Goal: Task Accomplishment & Management: Manage account settings

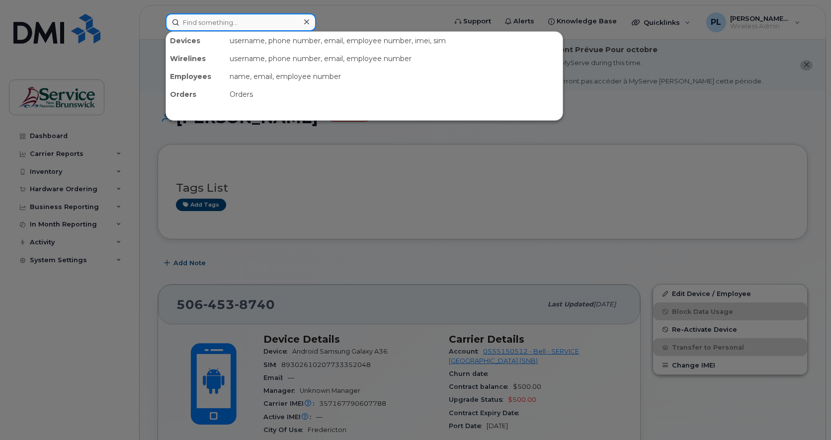
drag, startPoint x: 0, startPoint y: 0, endPoint x: 228, endPoint y: 21, distance: 228.6
click at [228, 21] on input at bounding box center [240, 22] width 151 height 18
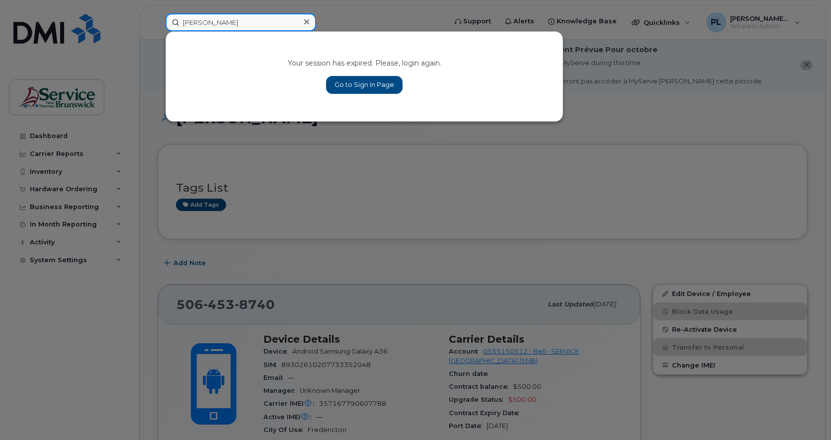
type input "[PERSON_NAME]"
click at [336, 81] on link "Go to Sign In Page" at bounding box center [364, 85] width 77 height 18
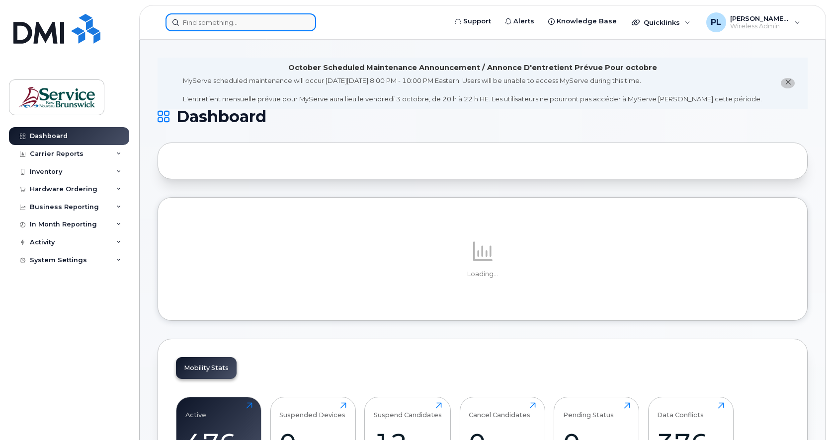
click at [235, 26] on input at bounding box center [240, 22] width 151 height 18
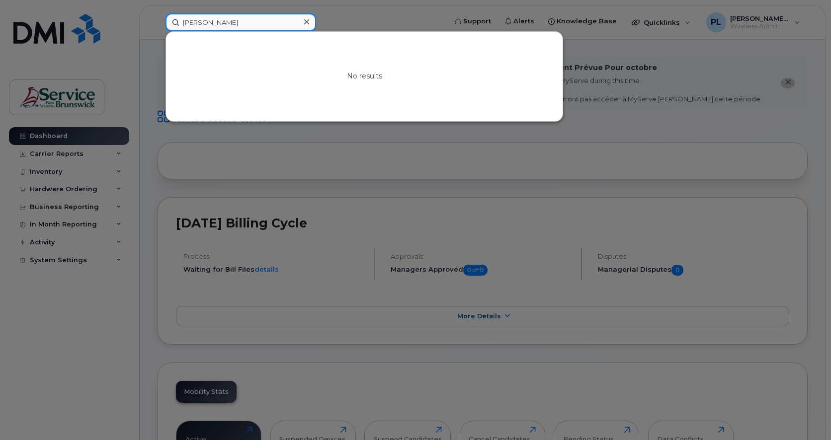
click at [229, 21] on input "[PERSON_NAME]" at bounding box center [240, 22] width 151 height 18
type input "[PERSON_NAME]"
click at [214, 16] on input "boucher" at bounding box center [240, 22] width 151 height 18
paste input "357167790287045"
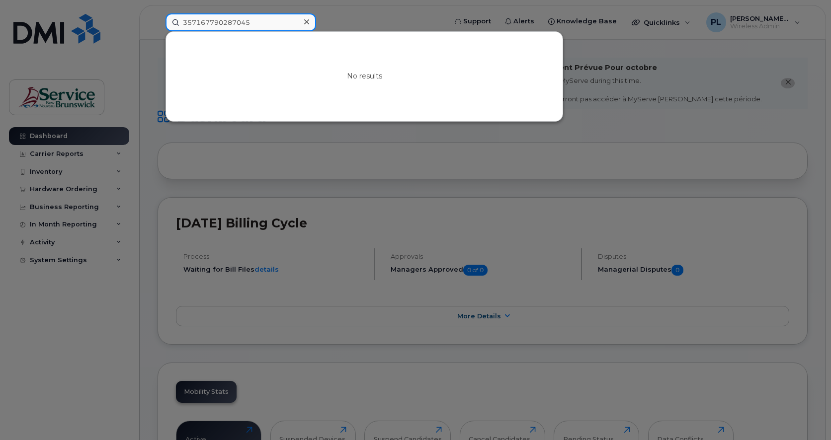
click at [247, 22] on input "357167790287045" at bounding box center [240, 22] width 151 height 18
type input "dany"
drag, startPoint x: 35, startPoint y: 344, endPoint x: 70, endPoint y: 294, distance: 60.9
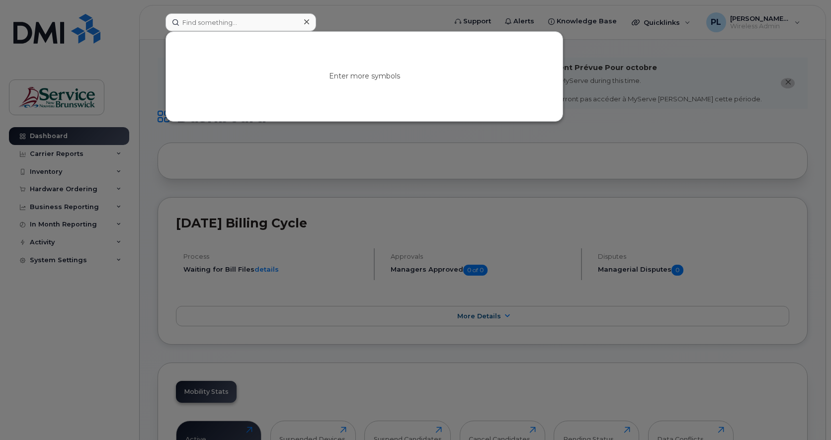
click at [35, 343] on div at bounding box center [415, 220] width 831 height 440
click at [225, 22] on input at bounding box center [240, 22] width 151 height 18
paste input "5063808495"
click at [143, 188] on div at bounding box center [415, 220] width 831 height 440
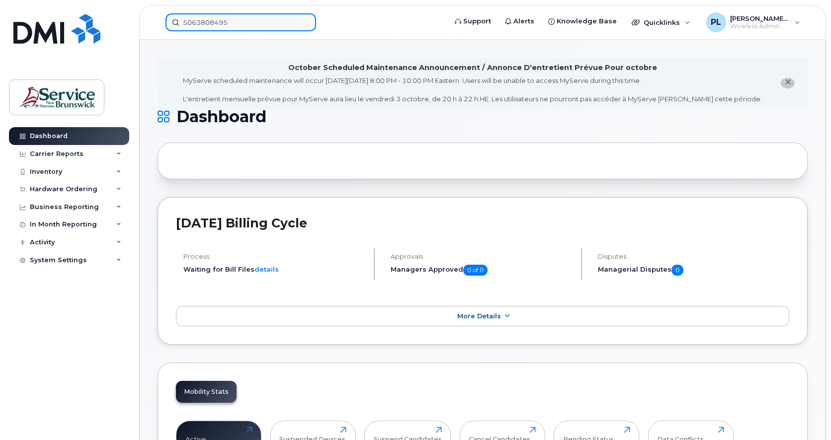
click at [215, 27] on input "5063808495" at bounding box center [240, 22] width 151 height 18
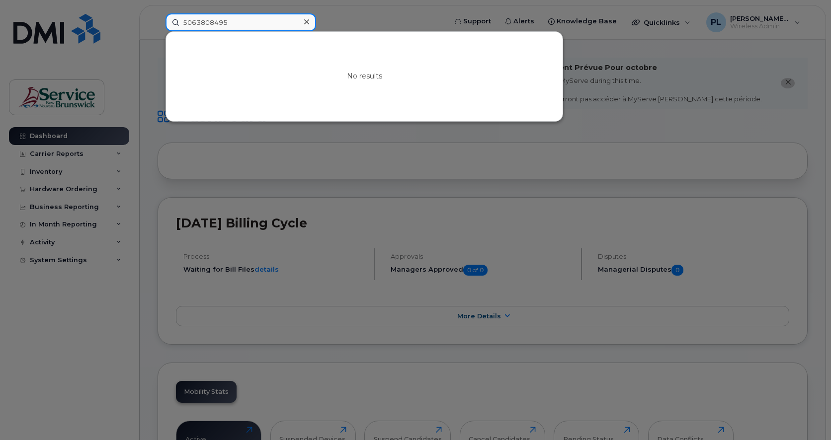
click at [230, 27] on input "5063808495" at bounding box center [240, 22] width 151 height 18
click at [208, 22] on input "5064574935" at bounding box center [240, 22] width 151 height 18
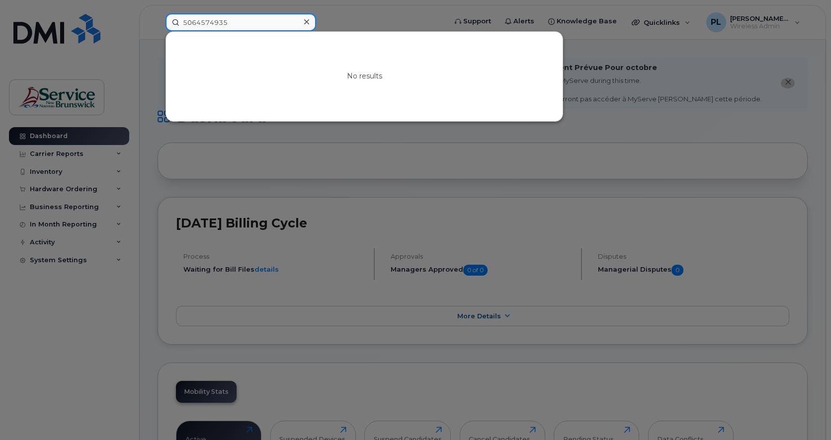
type input "d"
type input "shelley"
click at [402, 20] on div at bounding box center [415, 220] width 831 height 440
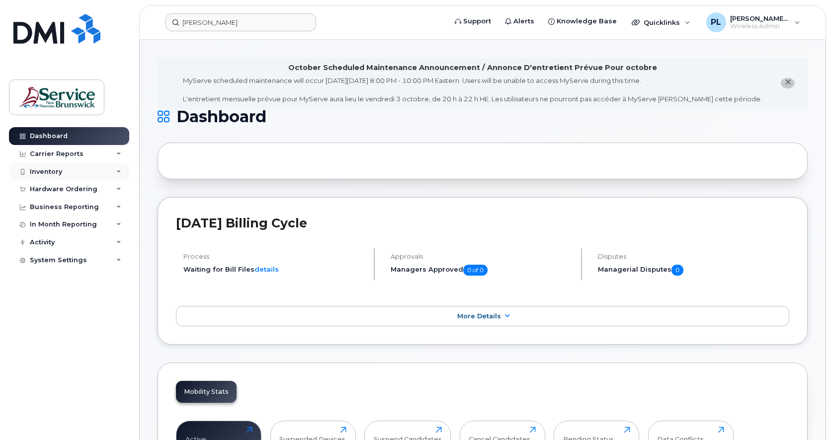
click at [59, 173] on div "Inventory" at bounding box center [46, 172] width 32 height 8
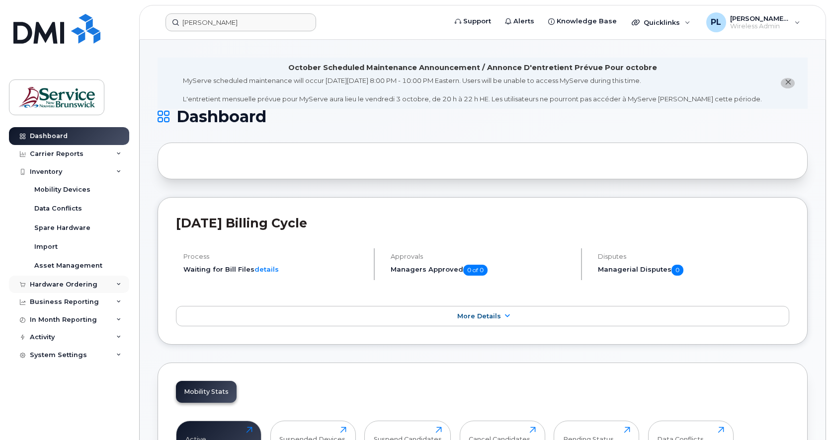
click at [62, 285] on div "Hardware Ordering" at bounding box center [64, 285] width 68 height 8
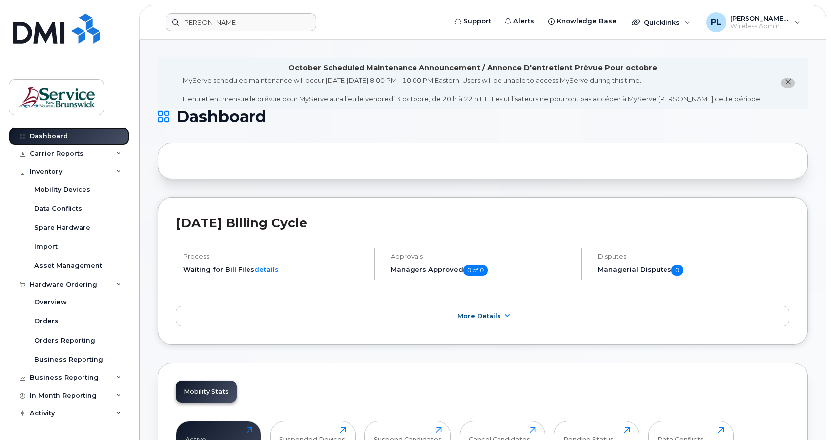
click at [56, 139] on div "Dashboard" at bounding box center [49, 136] width 38 height 8
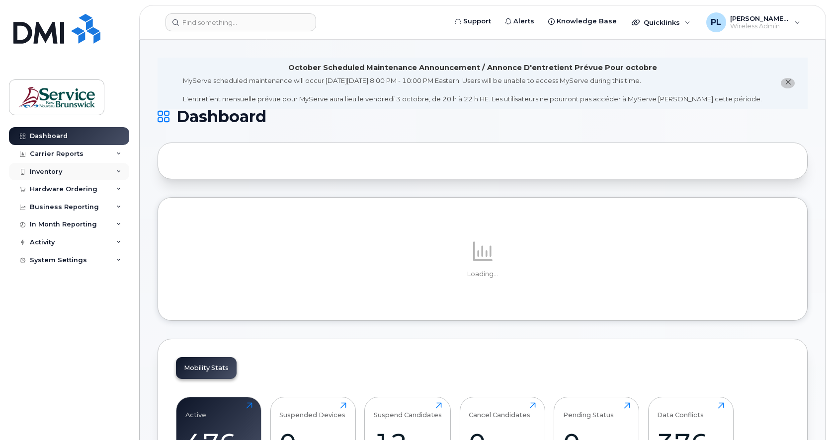
click at [46, 177] on div "Inventory" at bounding box center [69, 172] width 120 height 18
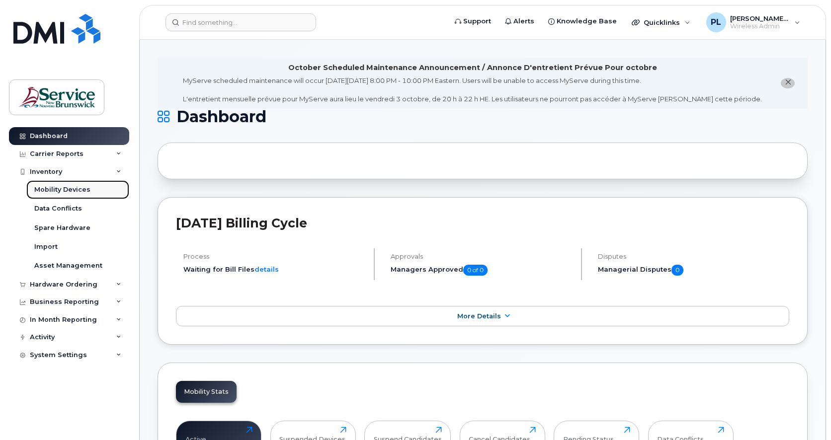
click at [57, 184] on link "Mobility Devices" at bounding box center [77, 189] width 103 height 19
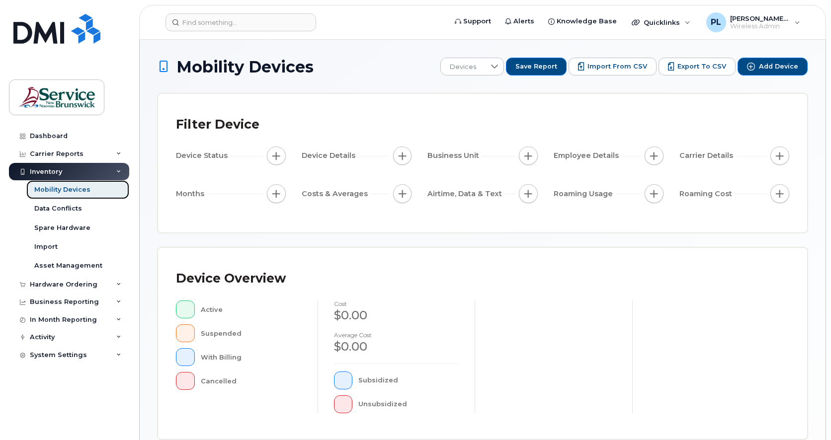
click at [67, 188] on div "Mobility Devices" at bounding box center [62, 189] width 56 height 9
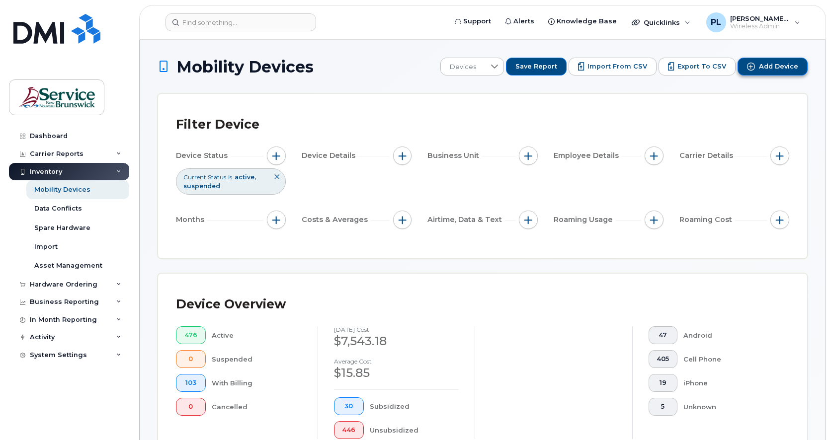
click at [774, 71] on span "Add Device" at bounding box center [778, 66] width 39 height 9
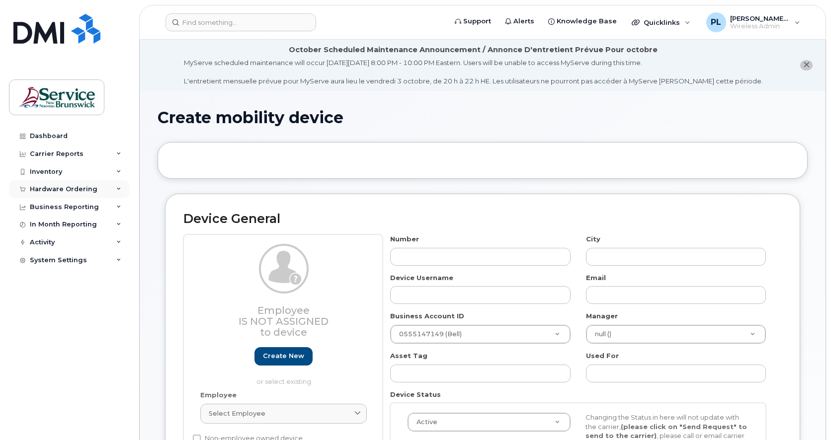
click at [45, 183] on div "Hardware Ordering" at bounding box center [69, 189] width 120 height 18
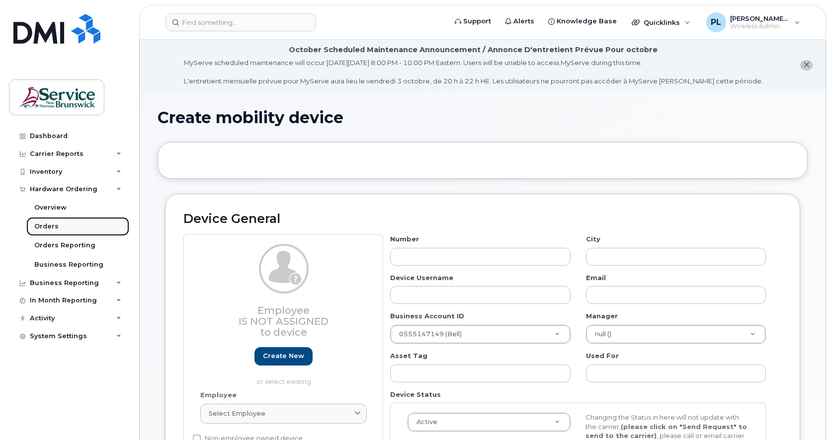
click at [49, 224] on div "Orders" at bounding box center [46, 226] width 24 height 9
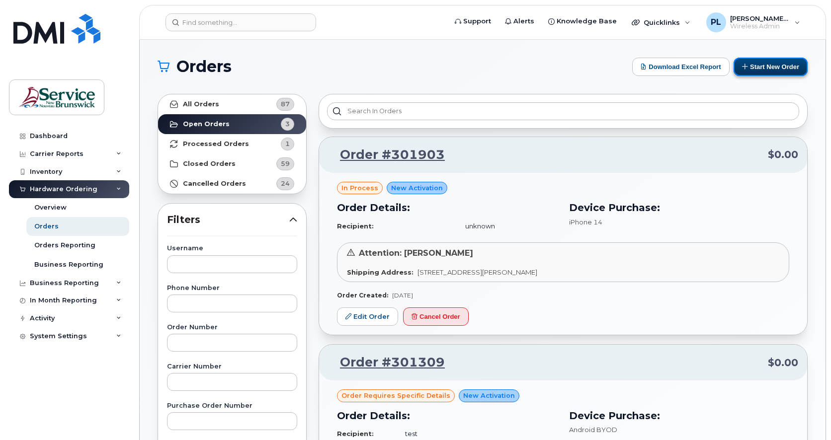
click at [770, 65] on button "Start New Order" at bounding box center [770, 67] width 74 height 18
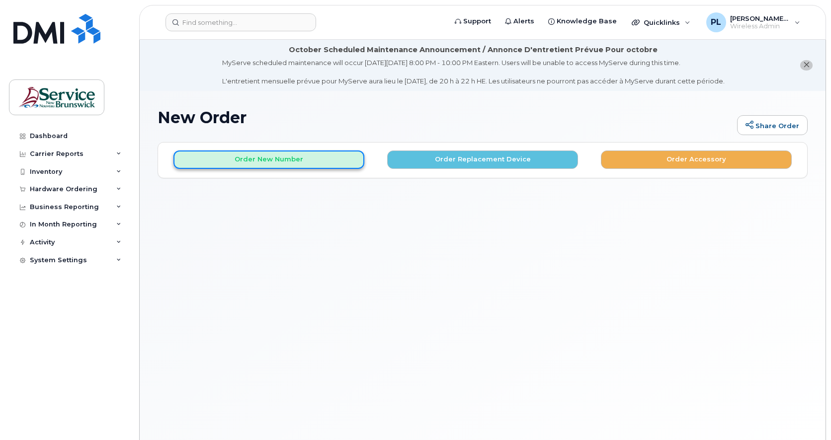
click at [280, 162] on button "Order New Number" at bounding box center [268, 160] width 191 height 18
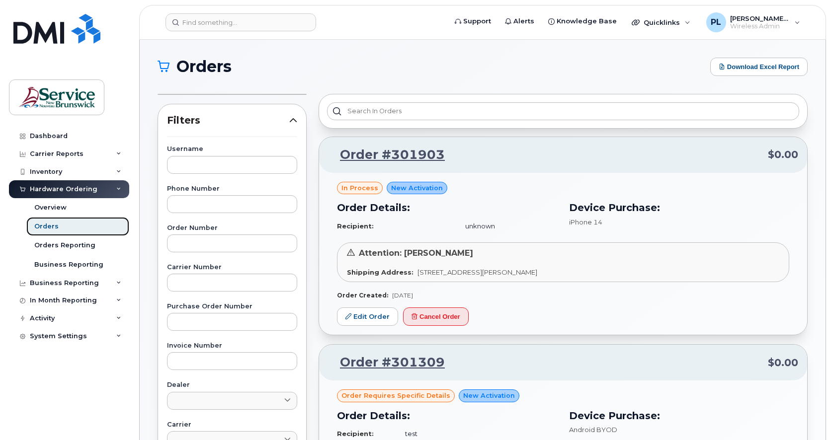
click at [47, 224] on div "Orders" at bounding box center [46, 226] width 24 height 9
click at [43, 205] on div "Overview" at bounding box center [50, 207] width 32 height 9
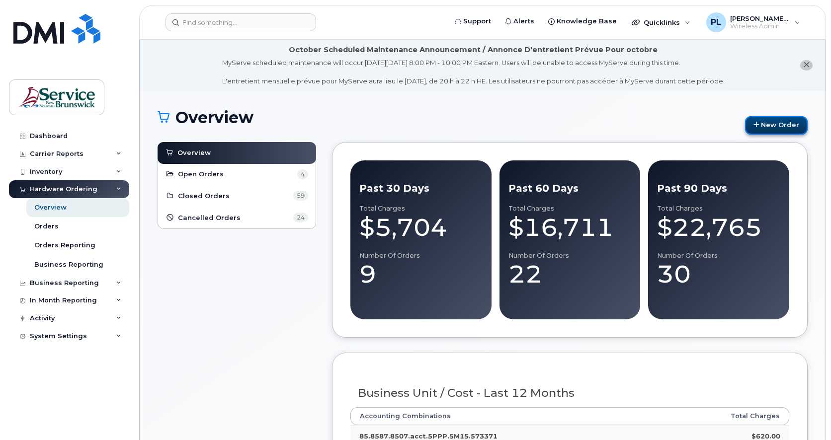
click at [787, 122] on link "New Order" at bounding box center [776, 125] width 63 height 18
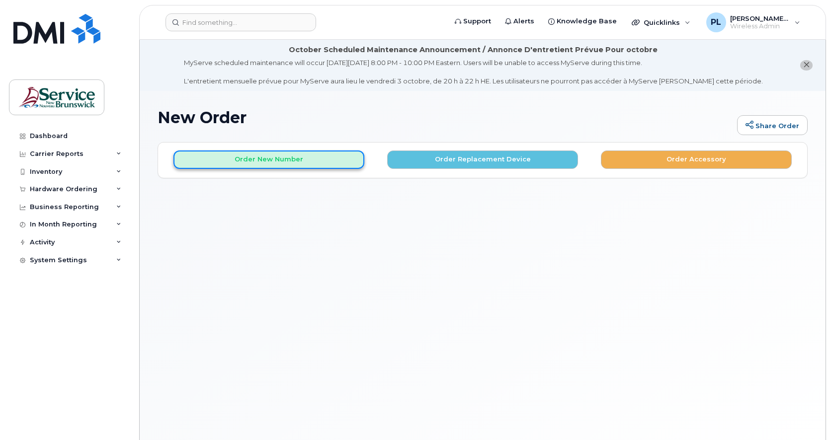
click at [283, 161] on button "Order New Number" at bounding box center [268, 160] width 191 height 18
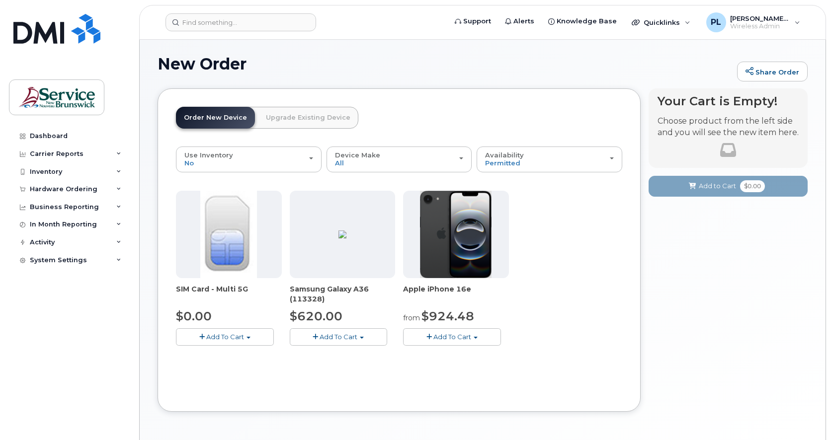
scroll to position [90, 0]
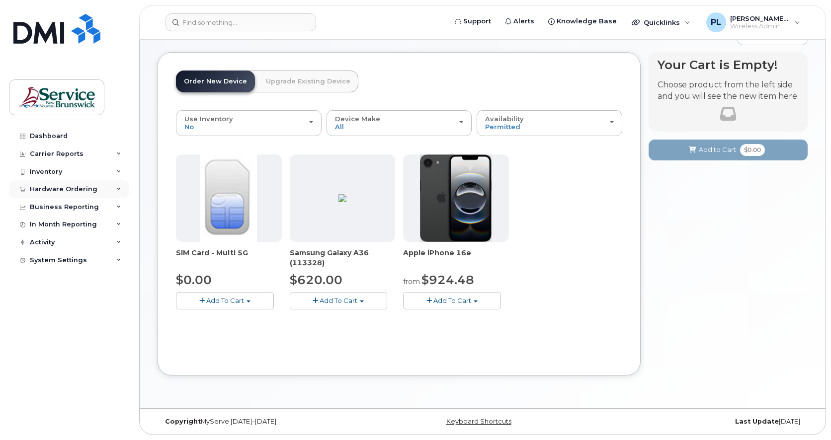
click at [80, 190] on div "Hardware Ordering" at bounding box center [64, 189] width 68 height 8
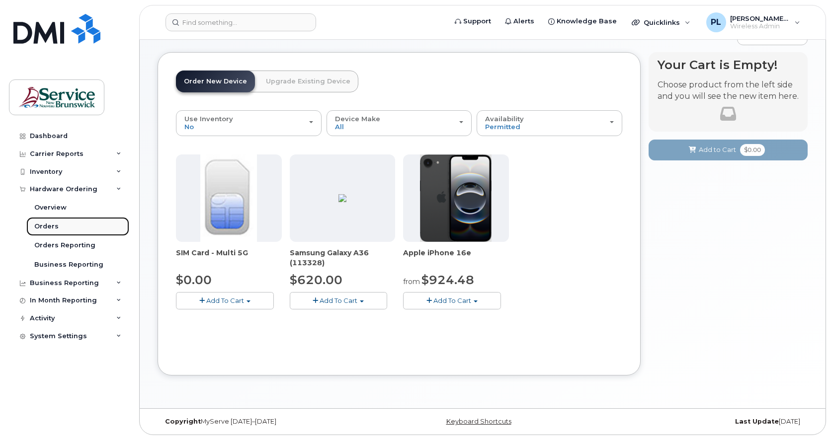
click at [51, 230] on div "Orders" at bounding box center [46, 226] width 24 height 9
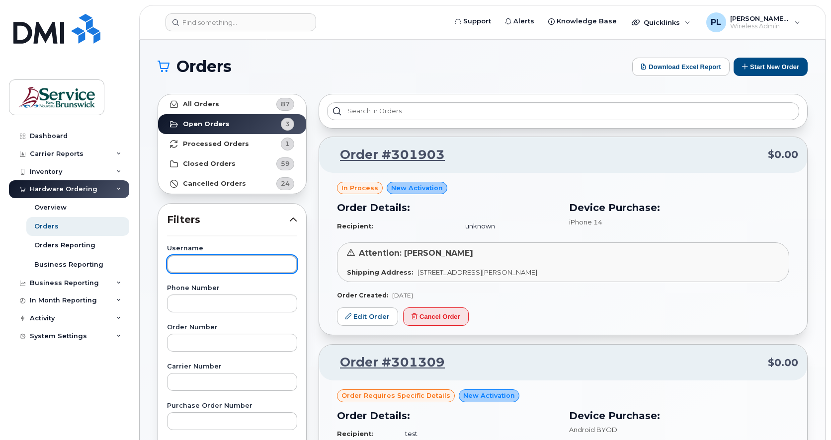
click at [215, 268] on input "text" at bounding box center [232, 264] width 130 height 18
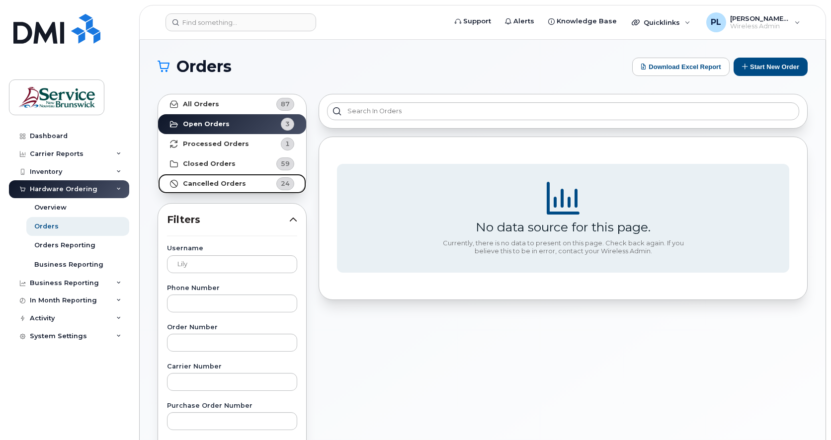
click at [200, 185] on strong "Cancelled Orders" at bounding box center [214, 184] width 63 height 8
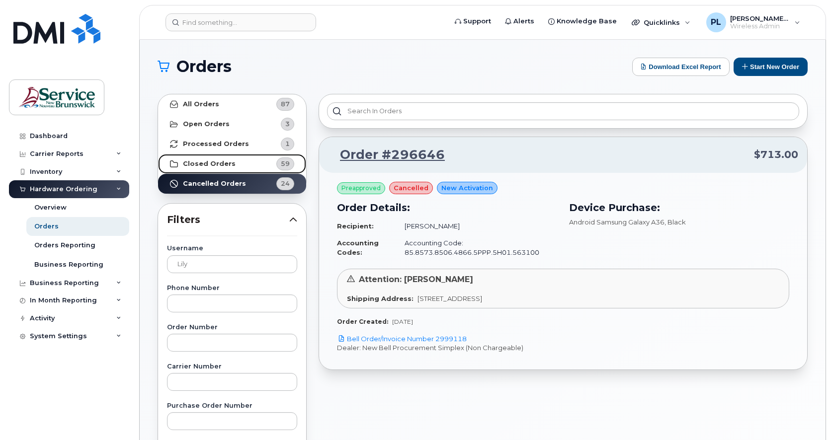
click at [216, 162] on strong "Closed Orders" at bounding box center [209, 164] width 53 height 8
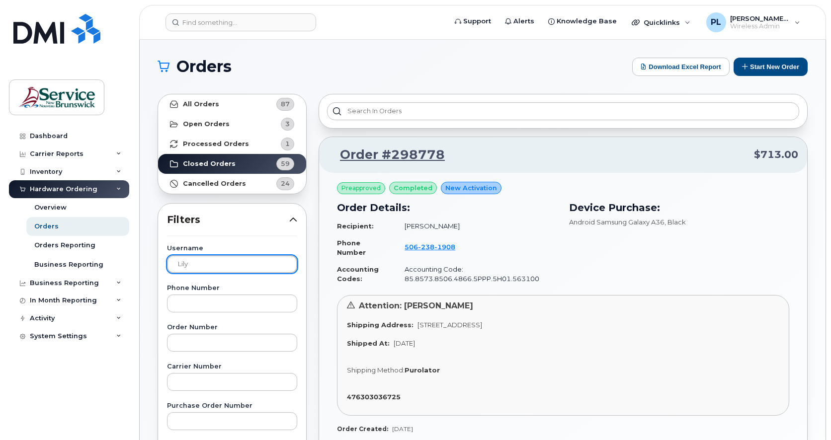
click at [198, 264] on input "lily" at bounding box center [232, 264] width 130 height 18
type input "i"
type input "gisele"
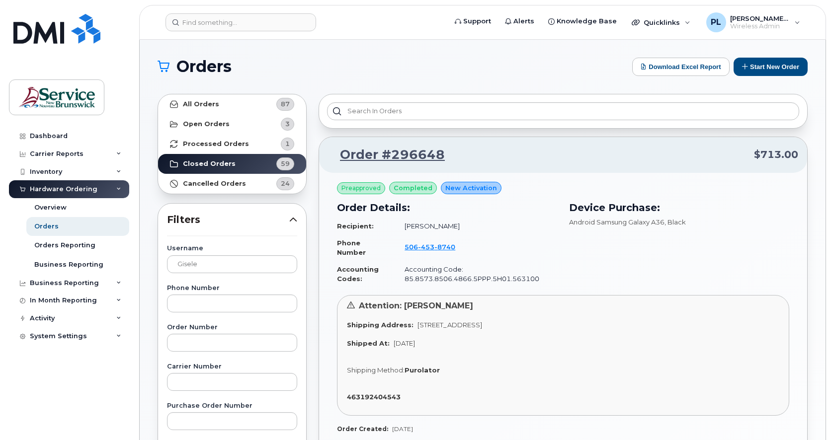
click at [593, 324] on div "Shipping Address: 850 Lincoln Rd Fredericton New Brunswick E3B 8B7" at bounding box center [563, 325] width 432 height 9
drag, startPoint x: 580, startPoint y: 326, endPoint x: 412, endPoint y: 329, distance: 168.0
click at [412, 329] on div "Shipping Address: 850 Lincoln Rd Fredericton New Brunswick E3B 8B7" at bounding box center [563, 325] width 432 height 9
copy span "850 Lincoln Rd Fredericton New Brunswick E3B 8B7"
click at [383, 154] on link "Order #296648" at bounding box center [386, 155] width 117 height 18
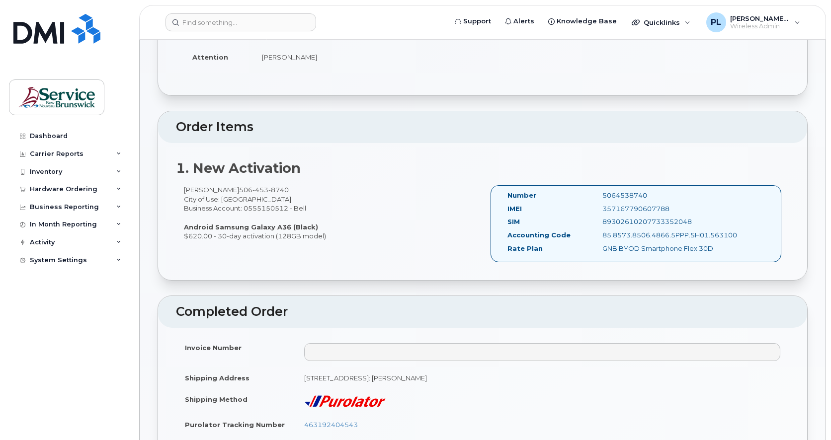
scroll to position [248, 0]
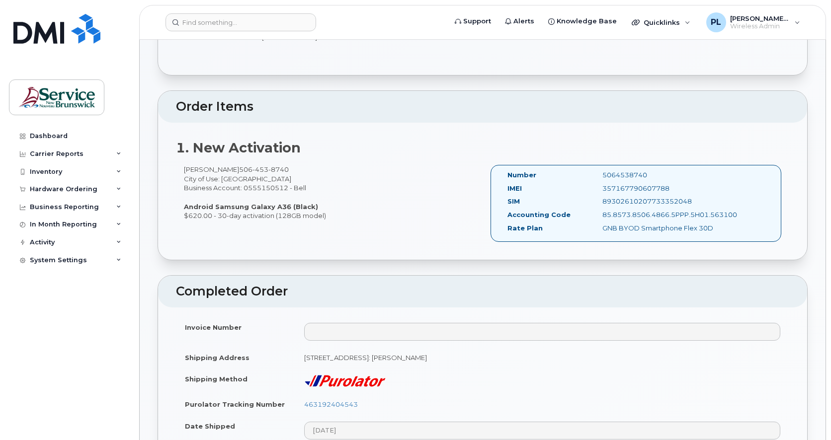
click at [84, 375] on div "Dashboard Carrier Reports Monthly Billing Data Daily Data Pooling Data Behavior…" at bounding box center [70, 276] width 123 height 298
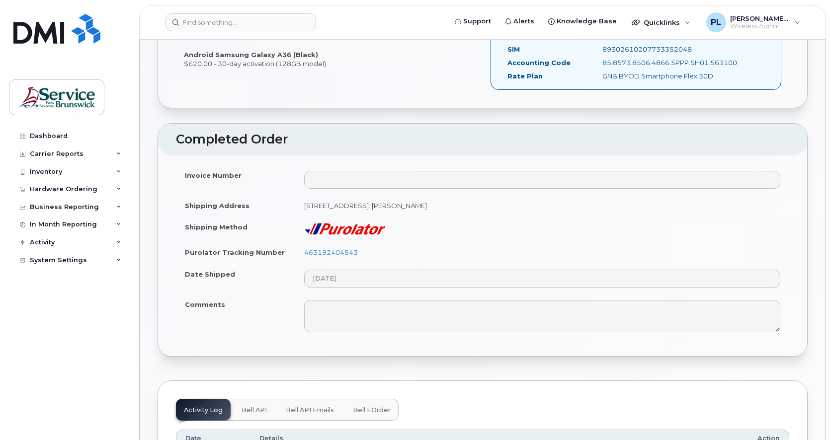
scroll to position [331, 0]
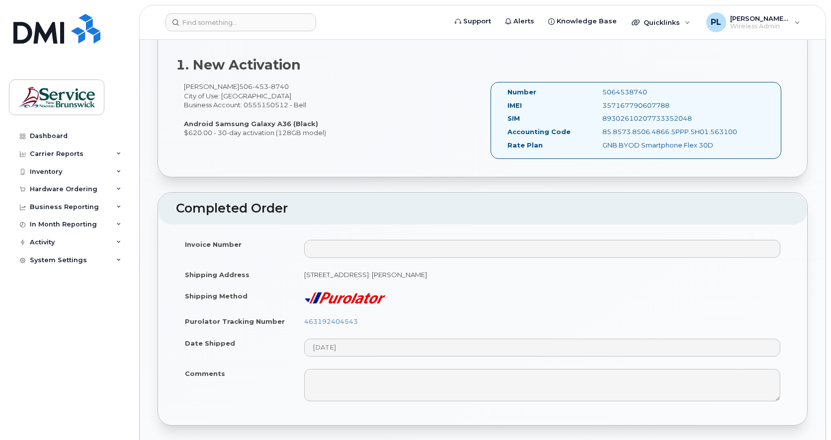
drag, startPoint x: 476, startPoint y: 275, endPoint x: 304, endPoint y: 278, distance: 172.5
click at [304, 278] on td "850 Lincoln Rd Fredericton New Brunswick E3B 8B7, attention: Zach Symonds" at bounding box center [542, 275] width 494 height 22
copy td "850 Lincoln Rd Fredericton New Brunswick E3B 8B7"
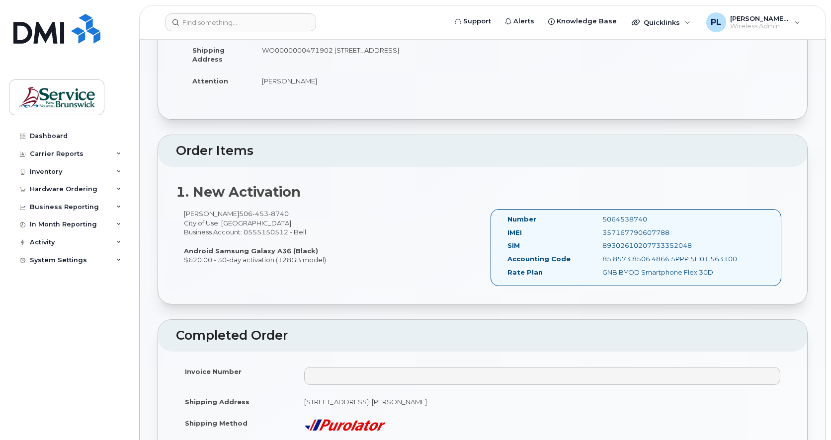
scroll to position [83, 0]
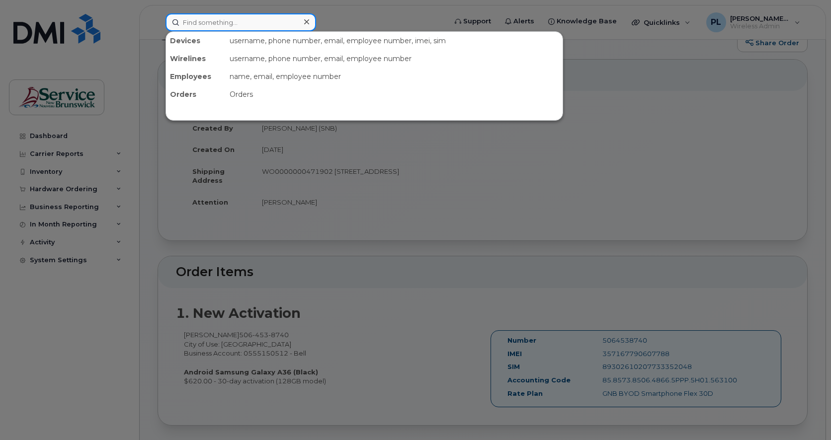
click at [231, 29] on input at bounding box center [240, 22] width 151 height 18
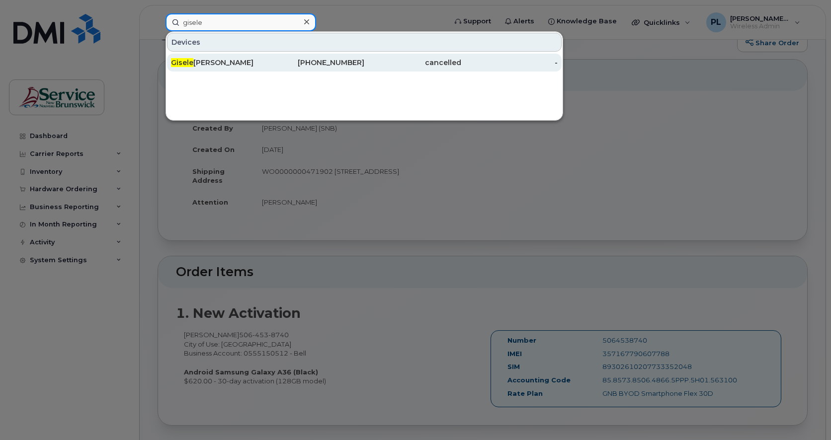
type input "gisele"
click at [230, 60] on div "Gisele McIntyre" at bounding box center [219, 63] width 97 height 10
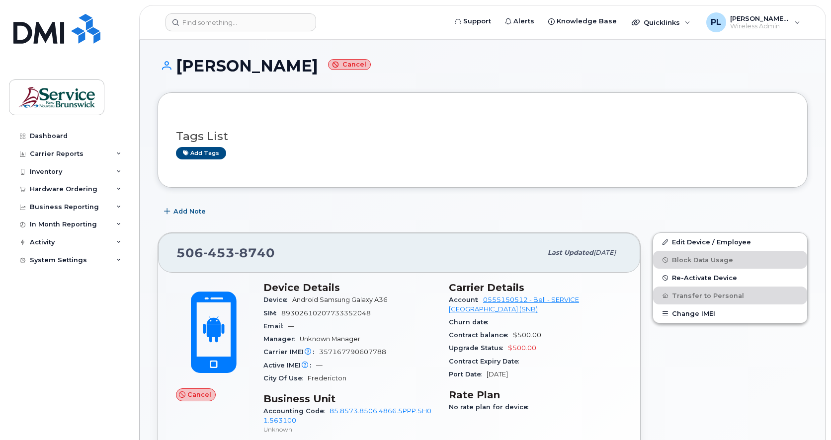
scroll to position [83, 0]
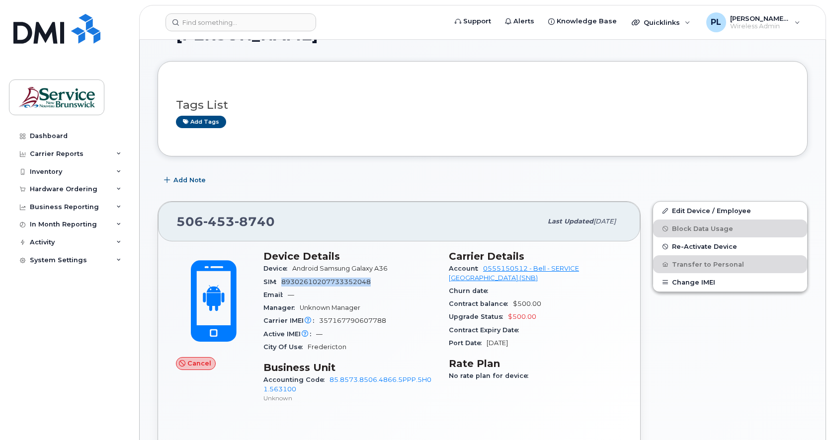
drag, startPoint x: 374, startPoint y: 284, endPoint x: 280, endPoint y: 285, distance: 93.9
click at [280, 285] on div "SIM [TECHNICAL_ID]" at bounding box center [349, 282] width 173 height 13
copy span "89302610207733352048"
drag, startPoint x: 162, startPoint y: 258, endPoint x: 260, endPoint y: 220, distance: 104.5
click at [163, 257] on div "Cancel Device Details Device Android Samsung Galaxy A36 SIM [TECHNICAL_ID] Emai…" at bounding box center [399, 350] width 482 height 216
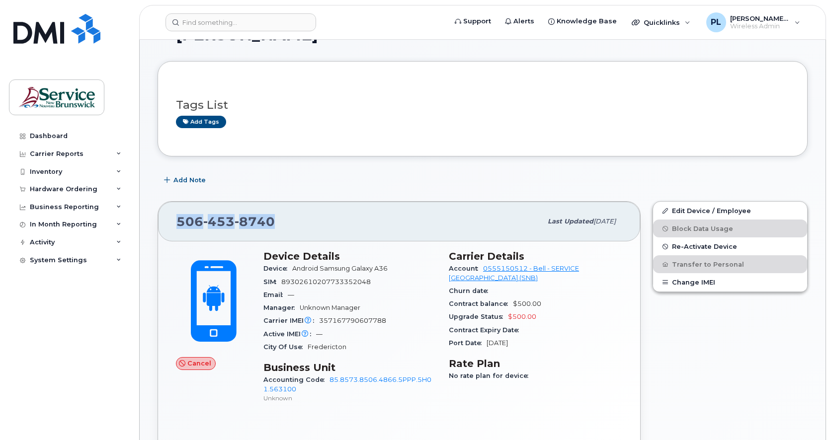
drag, startPoint x: 289, startPoint y: 218, endPoint x: 179, endPoint y: 218, distance: 109.3
click at [179, 218] on div "506 453 8740" at bounding box center [358, 221] width 365 height 21
copy span "506 453 8740"
click at [153, 263] on div "506 453 8740 Last updated Sep 05, 2025 Cancel Device Details Device Android Sam…" at bounding box center [399, 329] width 495 height 268
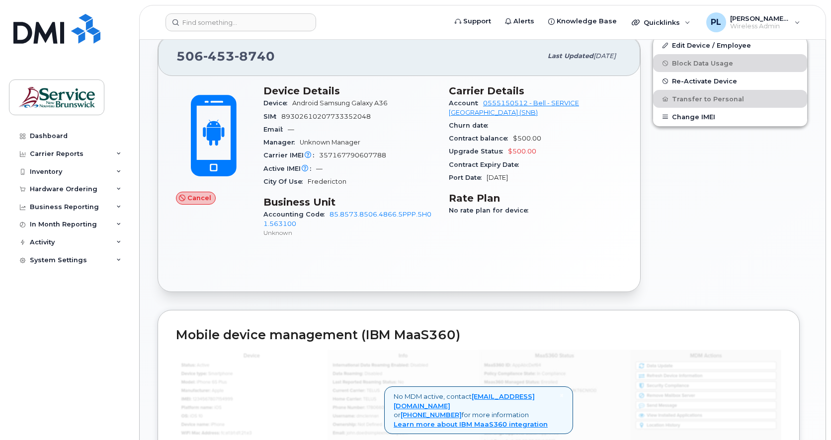
scroll to position [331, 0]
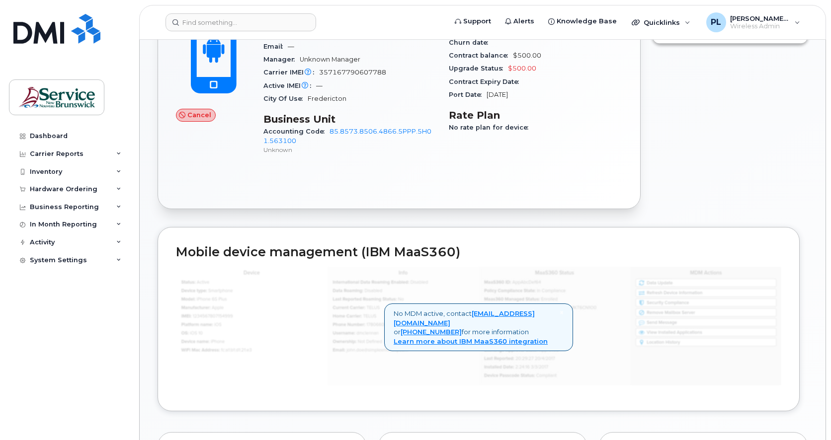
click at [158, 331] on div "Mobile device management (IBM MaaS360) × No MDM active, contact helpdesk@simple…" at bounding box center [479, 319] width 642 height 184
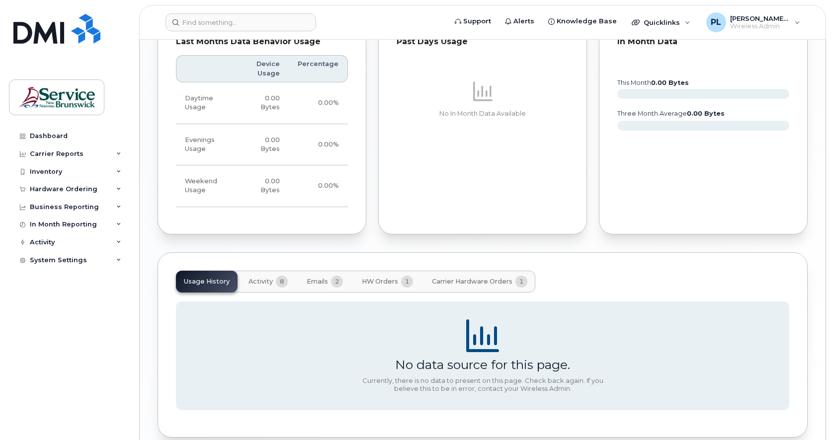
click at [259, 282] on span "Activity" at bounding box center [260, 282] width 24 height 8
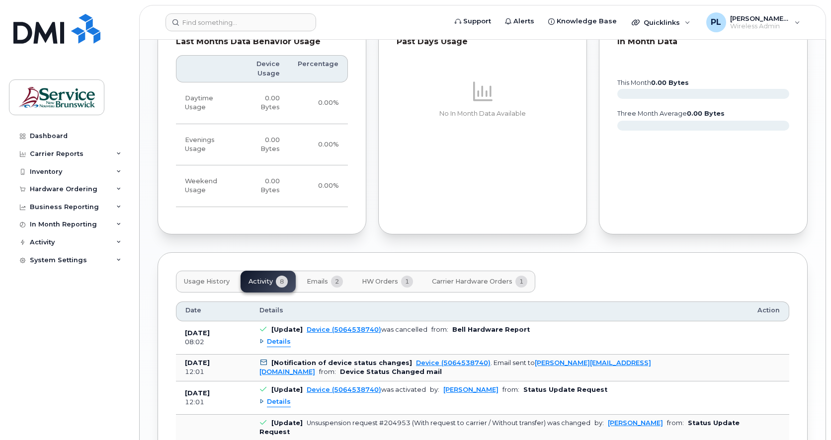
click at [278, 342] on span "Details" at bounding box center [279, 341] width 24 height 9
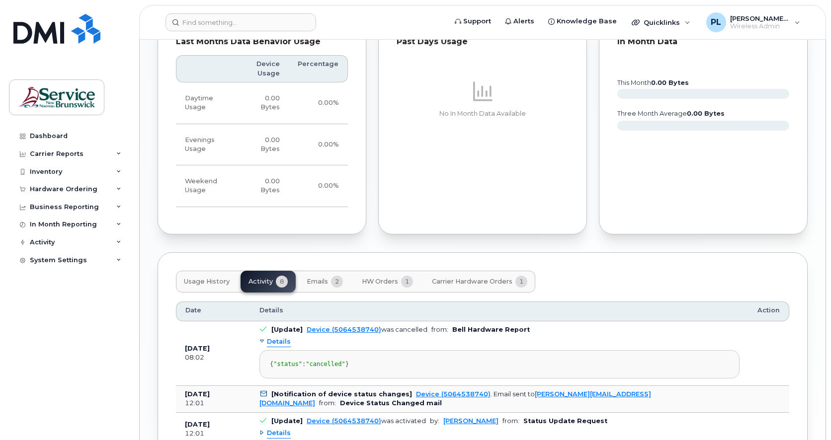
click at [113, 344] on div "Dashboard Carrier Reports Monthly Billing Data Daily Data Pooling Data Behavior…" at bounding box center [70, 276] width 123 height 298
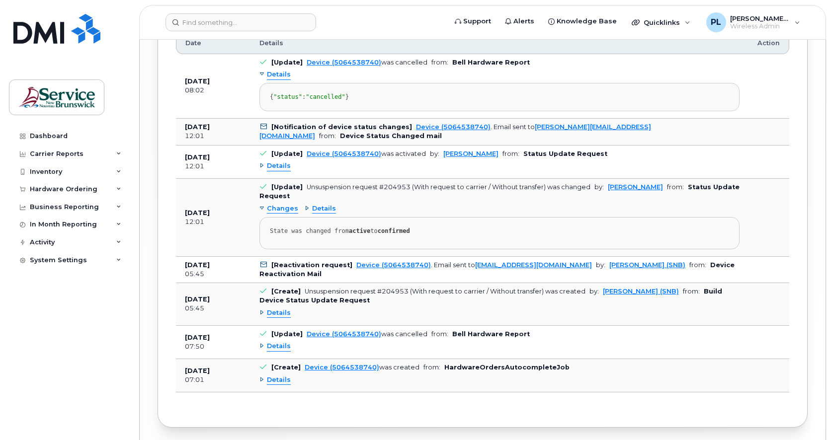
scroll to position [1065, 0]
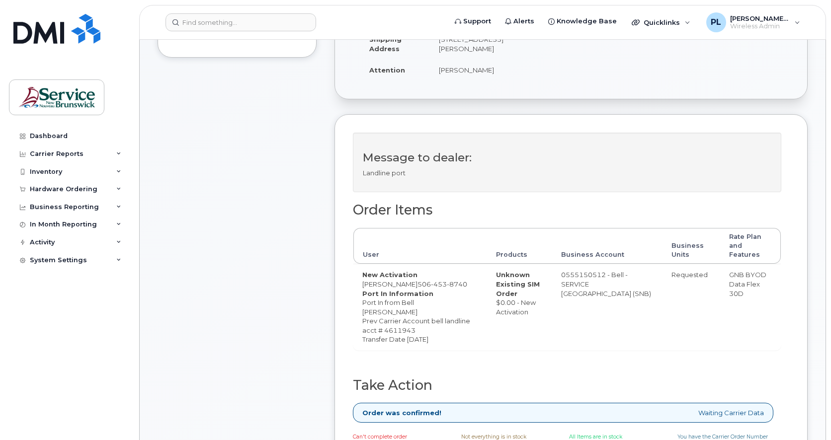
scroll to position [165, 0]
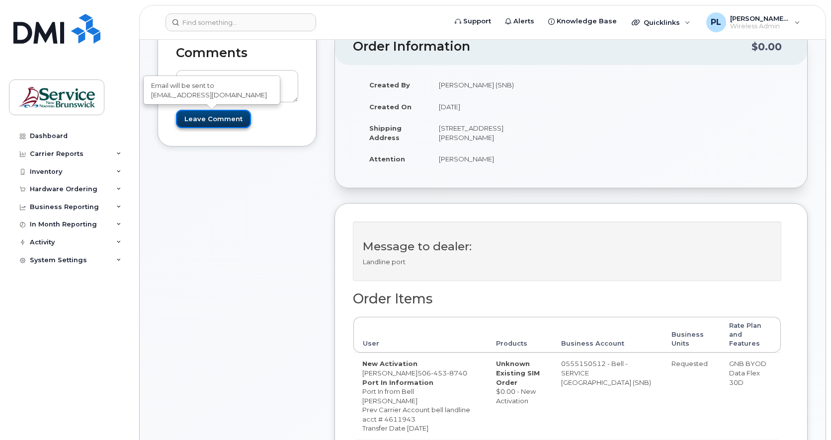
click at [215, 123] on input "Leave Comment" at bounding box center [213, 119] width 75 height 18
type input "Create Event"
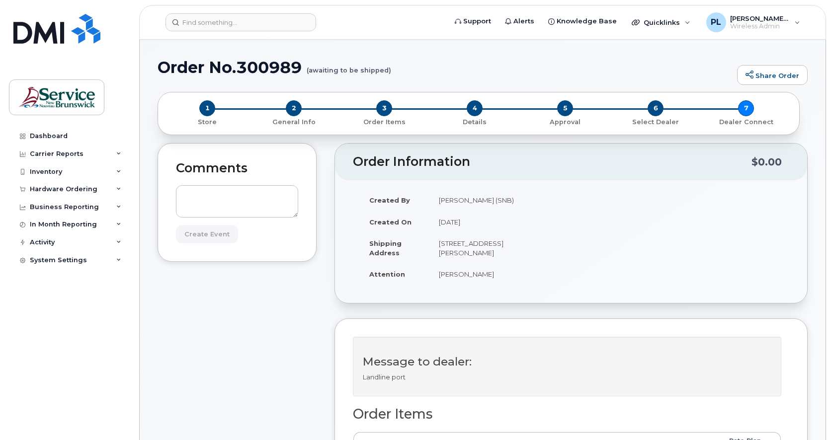
scroll to position [0, 0]
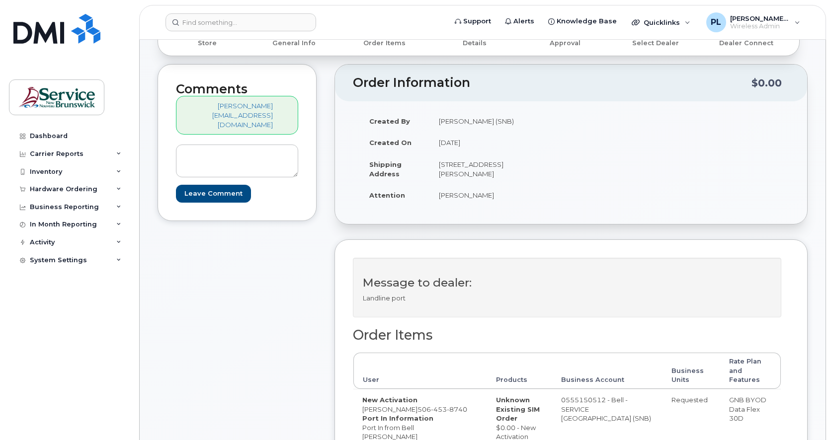
scroll to position [248, 0]
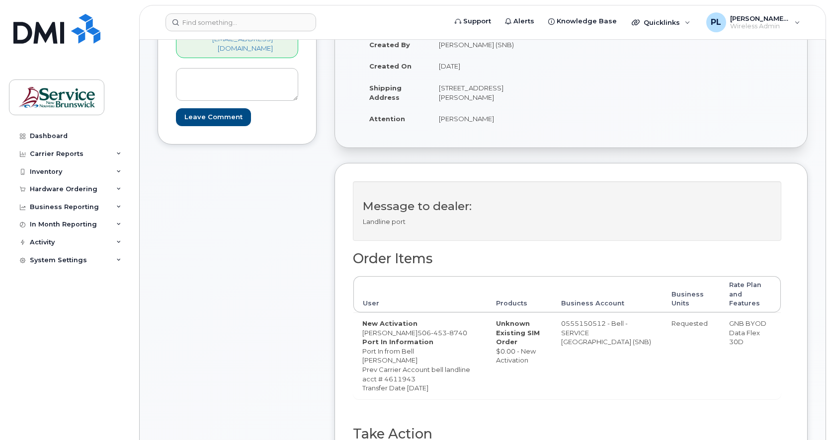
click at [447, 383] on dd "Port In from Bell [PERSON_NAME] Prev Carrier Account bell landline acct # 46119…" at bounding box center [420, 370] width 116 height 46
drag, startPoint x: 450, startPoint y: 380, endPoint x: 411, endPoint y: 380, distance: 38.8
click at [411, 380] on dd "Port In from Bell [PERSON_NAME] Prev Carrier Account bell landline acct # 46119…" at bounding box center [420, 370] width 116 height 46
copy dd "4611943"
click at [174, 329] on div "Comments [PERSON_NAME][EMAIL_ADDRESS][DOMAIN_NAME] Leave Comment" at bounding box center [237, 267] width 159 height 558
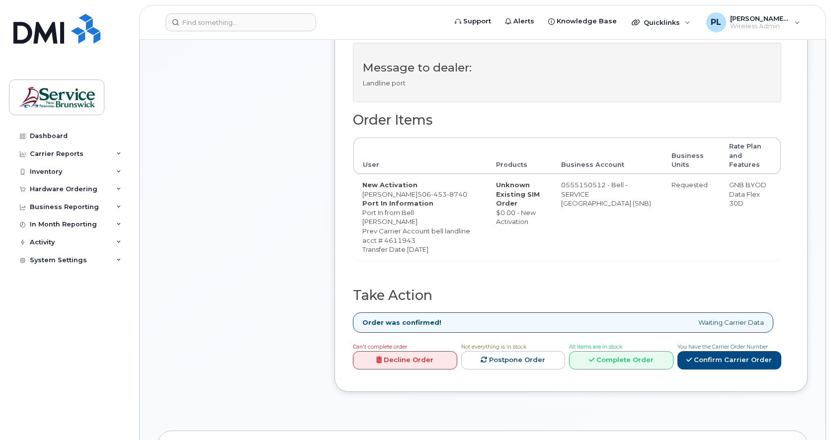
scroll to position [414, 0]
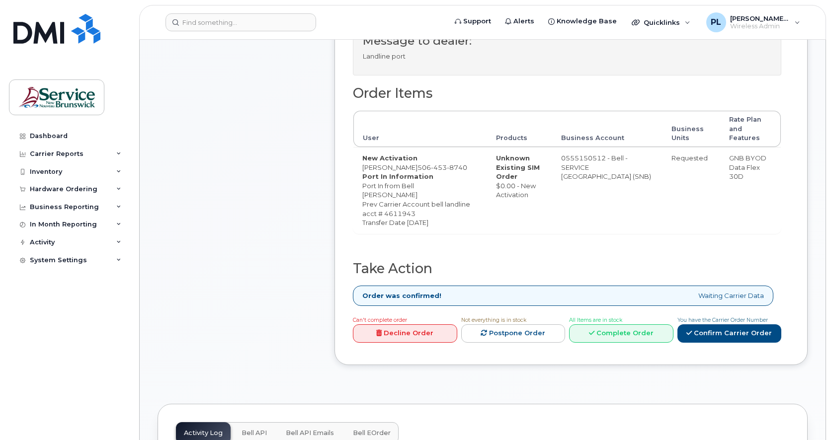
drag, startPoint x: 185, startPoint y: 284, endPoint x: 200, endPoint y: 284, distance: 15.4
click at [185, 284] on div "Comments [PERSON_NAME][EMAIL_ADDRESS][DOMAIN_NAME] Leave Comment" at bounding box center [237, 101] width 159 height 558
click at [226, 302] on div "Comments [PERSON_NAME][EMAIL_ADDRESS][DOMAIN_NAME] Leave Comment" at bounding box center [237, 101] width 159 height 558
drag, startPoint x: 197, startPoint y: 276, endPoint x: 299, endPoint y: 222, distance: 116.0
click at [197, 276] on div "Comments [PERSON_NAME][EMAIL_ADDRESS][DOMAIN_NAME] Leave Comment" at bounding box center [237, 101] width 159 height 558
